Goal: Task Accomplishment & Management: Check status

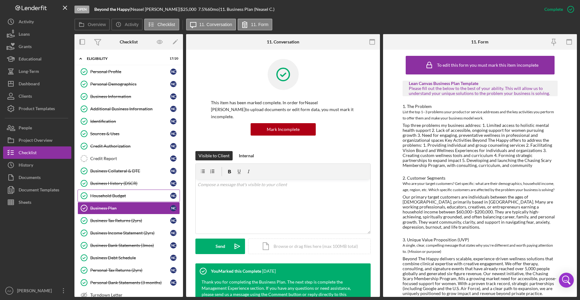
scroll to position [405, 0]
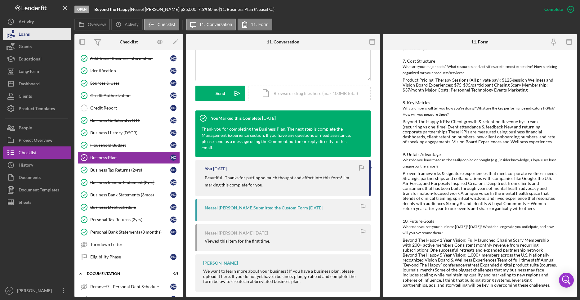
click at [34, 33] on button "Loans" at bounding box center [37, 34] width 68 height 12
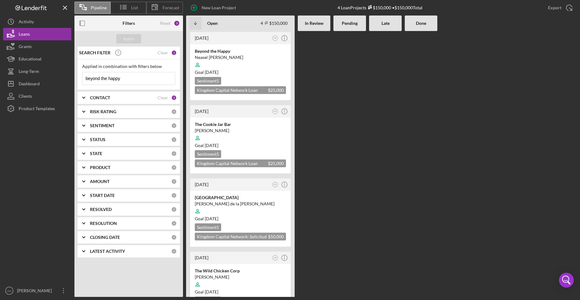
click at [122, 78] on input "beyond the happy" at bounding box center [128, 78] width 92 height 12
drag, startPoint x: 122, startPoint y: 78, endPoint x: -449, endPoint y: -6, distance: 577.7
click at [82, 72] on input "beyond the happy" at bounding box center [128, 78] width 92 height 12
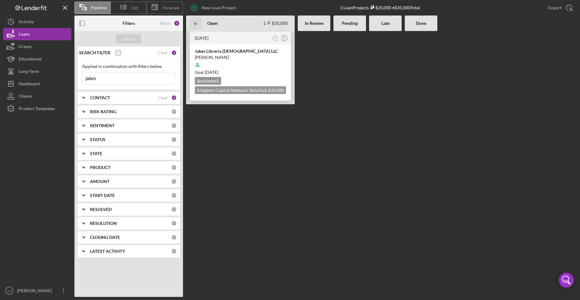
type input "jabes"
click at [257, 69] on div "Goal [DATE]" at bounding box center [240, 72] width 91 height 6
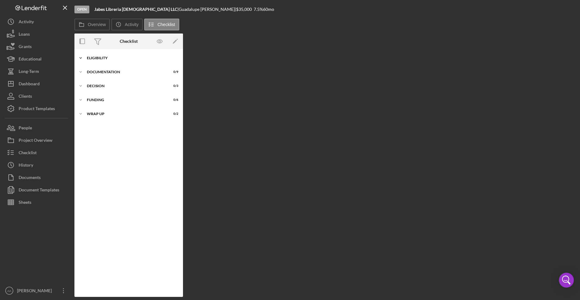
click at [104, 61] on div "Icon/Expander ELIGIBILITY 11 / 20" at bounding box center [128, 58] width 109 height 12
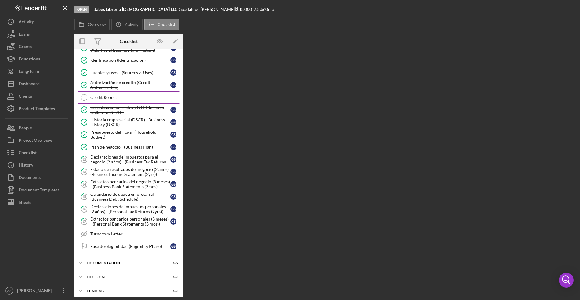
scroll to position [78, 0]
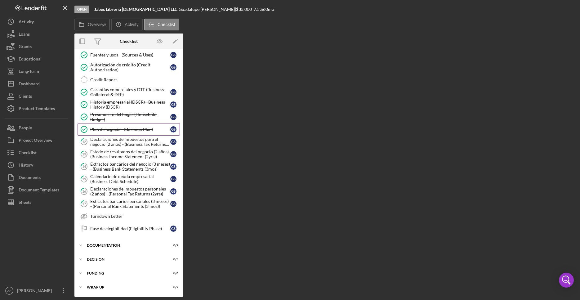
click at [111, 132] on link "Plan de negocio - (Business Plan) Plan de negocio - (Business Plan) G S" at bounding box center [129, 129] width 102 height 12
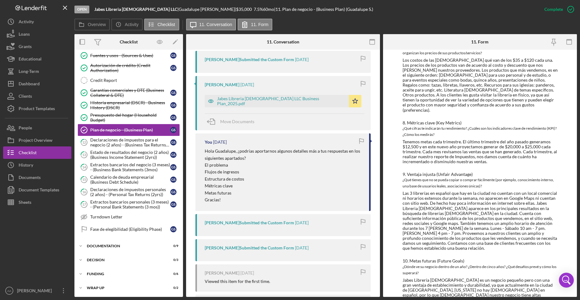
scroll to position [247, 0]
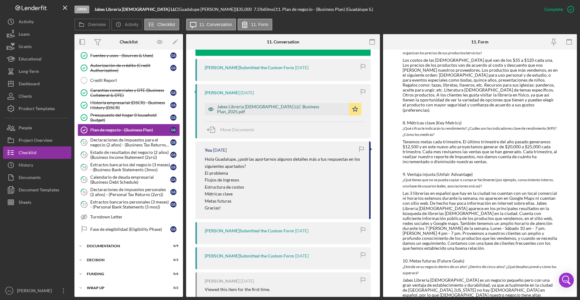
click at [281, 110] on div "Jabes Libreria [DEMOGRAPHIC_DATA] LLC Business Plan_2025.pdf" at bounding box center [281, 109] width 129 height 10
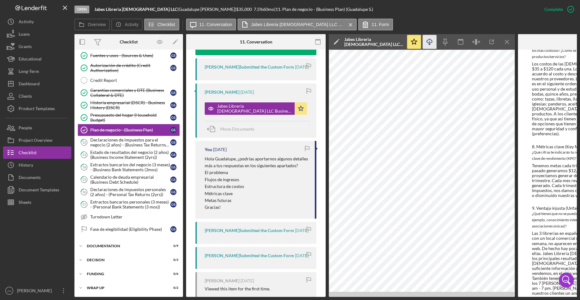
click at [432, 44] on icon "Icon/Download" at bounding box center [430, 42] width 14 height 14
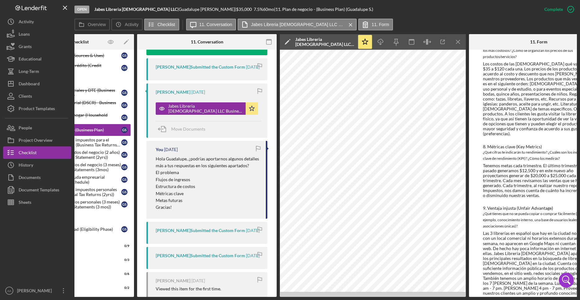
scroll to position [0, 81]
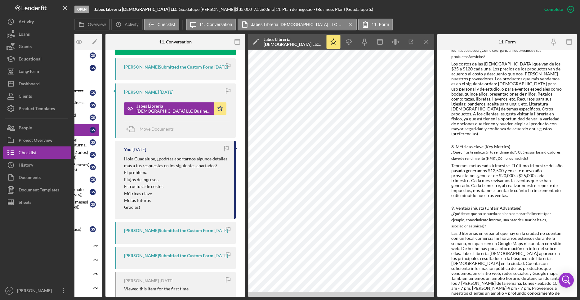
click at [481, 231] on div "Las 3 librerías en español que hay en la ciudad no cuentan con un local comerci…" at bounding box center [507, 273] width 112 height 85
click at [422, 44] on icon "Icon/Menu Close" at bounding box center [427, 42] width 14 height 14
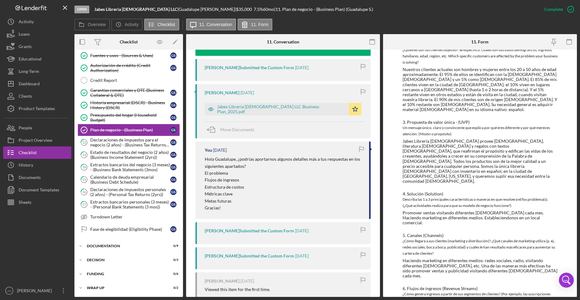
scroll to position [0, 0]
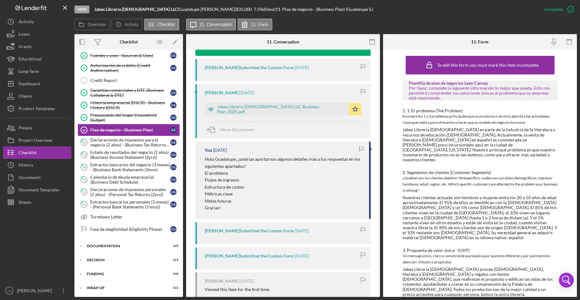
click at [401, 110] on div "To edit this form you must mark this item incomplete Plantilla de plan de negoc…" at bounding box center [480, 173] width 194 height 247
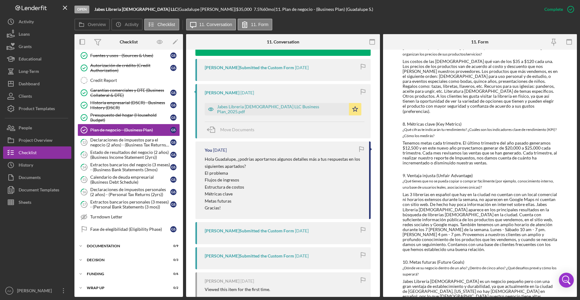
scroll to position [444, 0]
drag, startPoint x: 403, startPoint y: 110, endPoint x: 449, endPoint y: 300, distance: 195.1
click at [449, 297] on div "To edit this form you must mark this item incomplete Plantilla de plan de negoc…" at bounding box center [480, 173] width 194 height 247
copy div
